Goal: Information Seeking & Learning: Stay updated

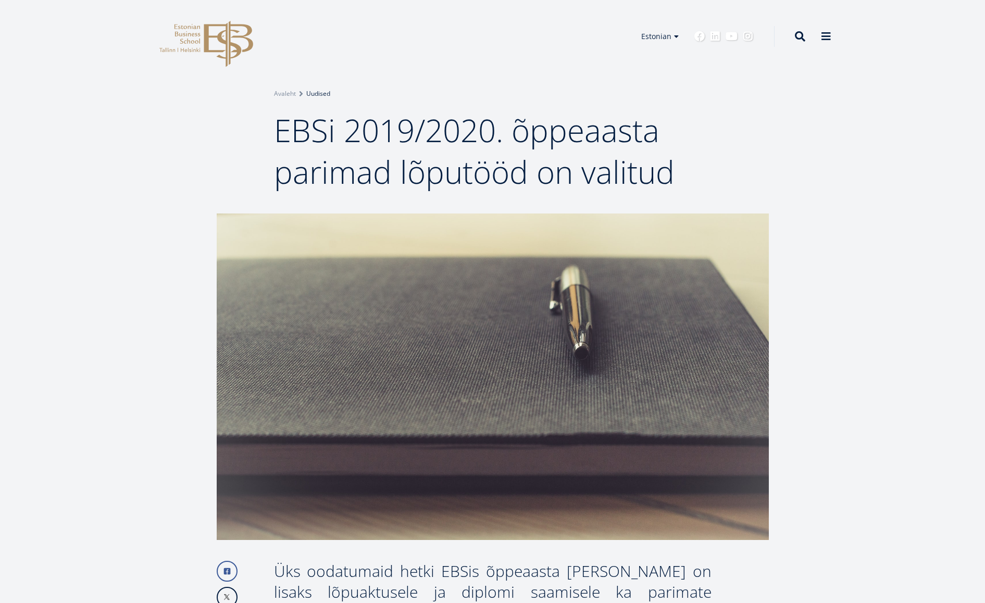
click at [311, 93] on link "Uudised" at bounding box center [318, 94] width 24 height 10
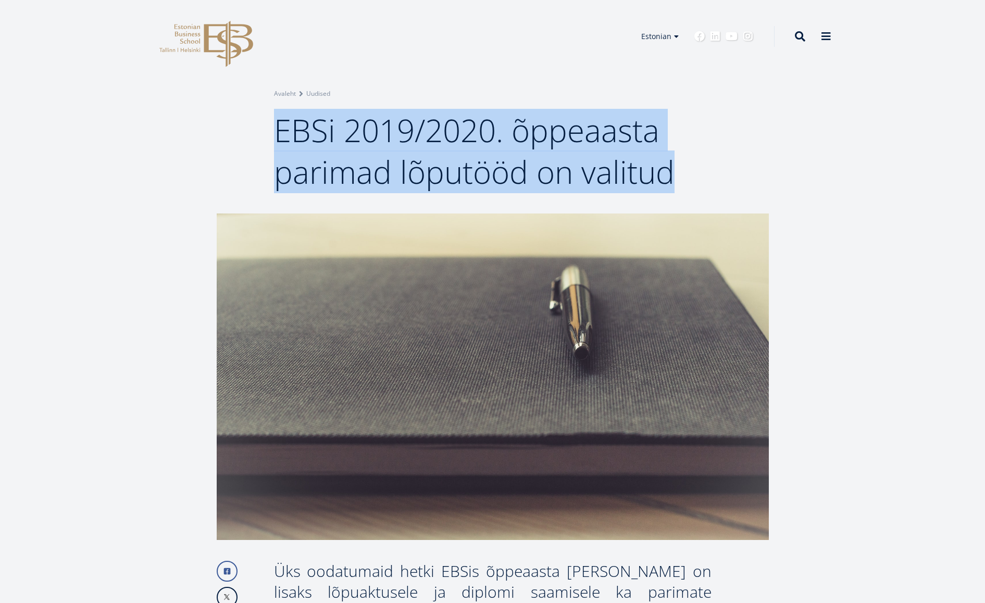
drag, startPoint x: 281, startPoint y: 128, endPoint x: 721, endPoint y: 179, distance: 443.1
click at [721, 179] on div "Breadcrumb Avaleht Uudised EBSi 2019/2020. õppeaasta parimad lõputööd on valitud" at bounding box center [492, 141] width 521 height 104
copy span "EBSi 2019/2020. õppeaasta parimad lõputööd on valitud"
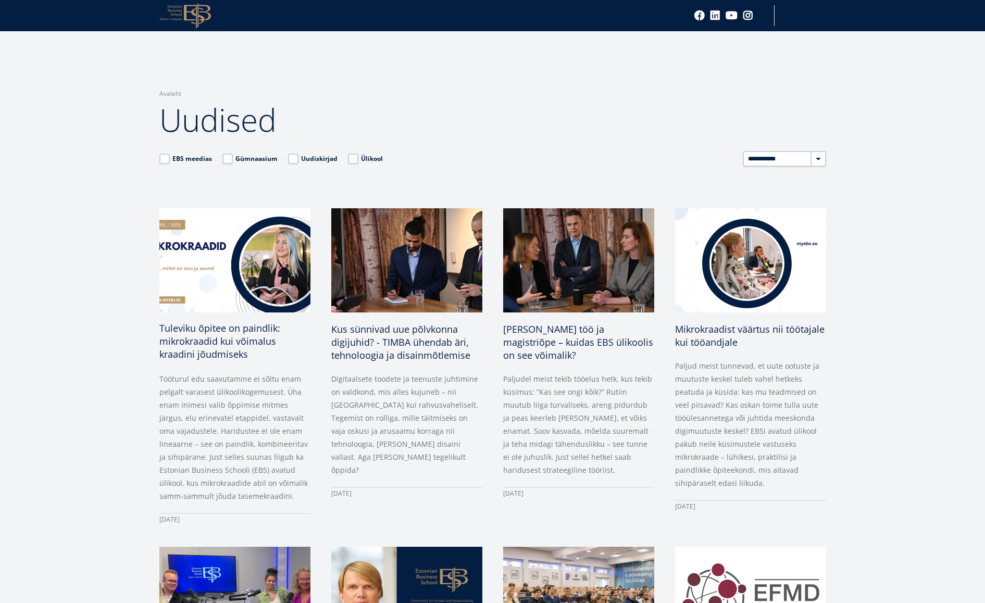
scroll to position [52, 0]
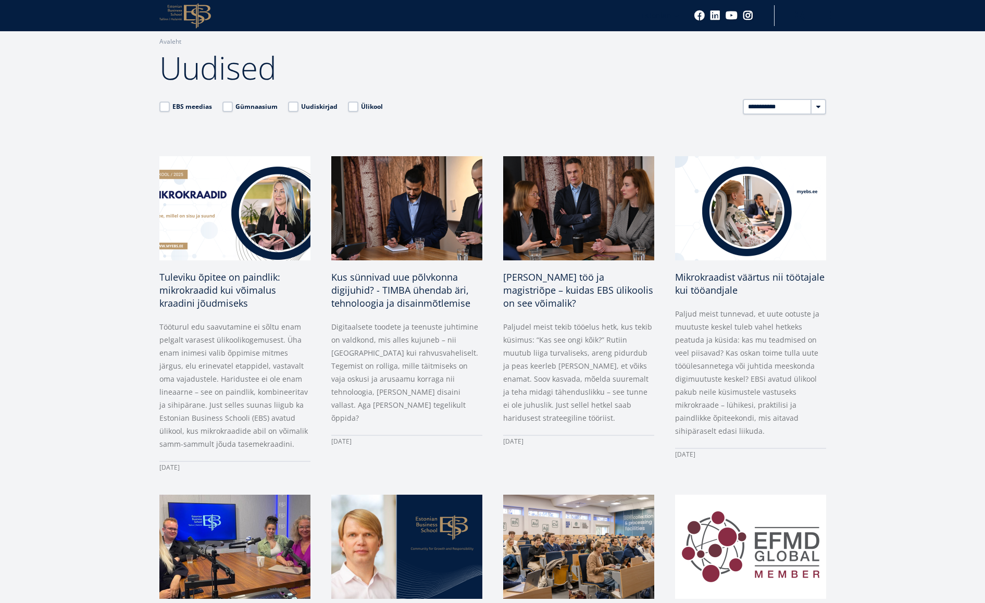
click at [350, 107] on label "Ülikool" at bounding box center [365, 107] width 35 height 10
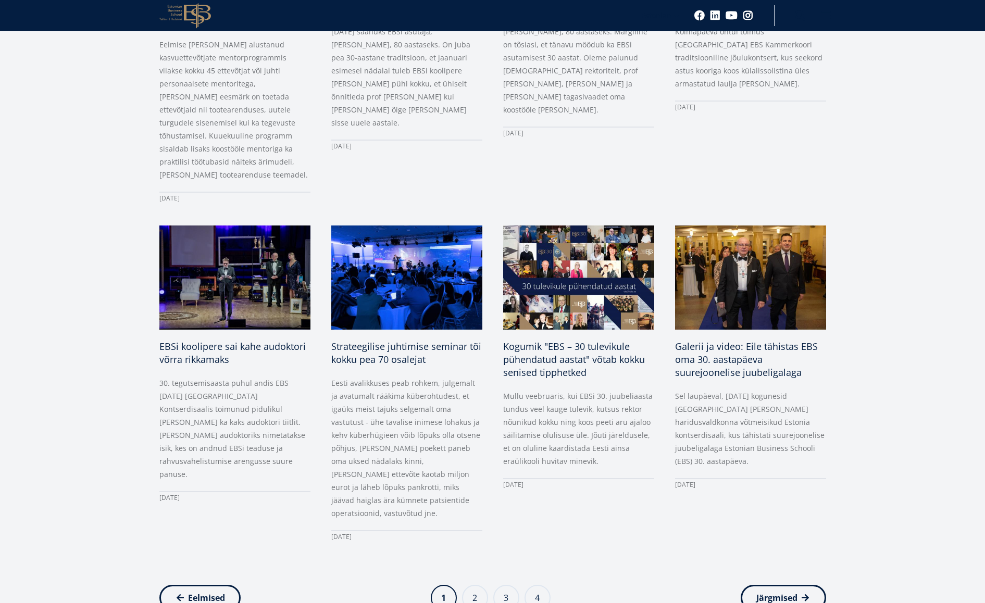
scroll to position [677, 0]
